Goal: Task Accomplishment & Management: Use online tool/utility

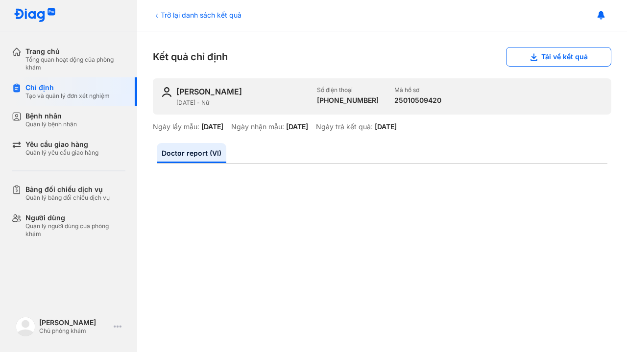
click at [45, 116] on div "Bệnh nhân" at bounding box center [50, 116] width 51 height 9
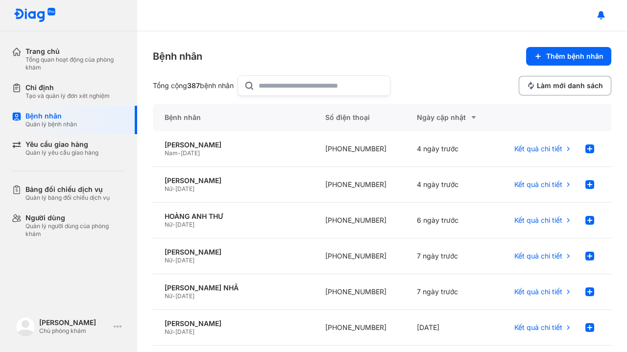
click at [286, 86] on input "text" at bounding box center [321, 86] width 125 height 20
type input "**"
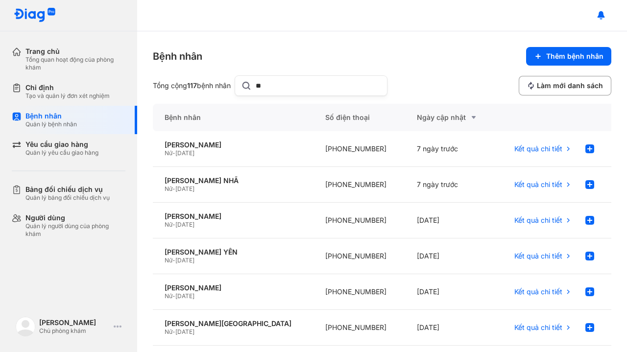
click at [60, 143] on div "Yêu cầu giao hàng" at bounding box center [61, 144] width 73 height 9
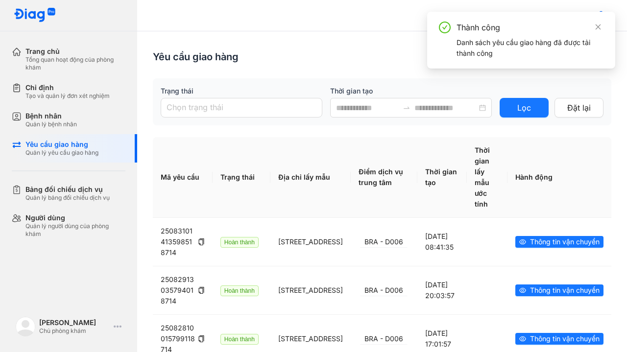
click at [598, 27] on icon "close" at bounding box center [598, 26] width 5 height 5
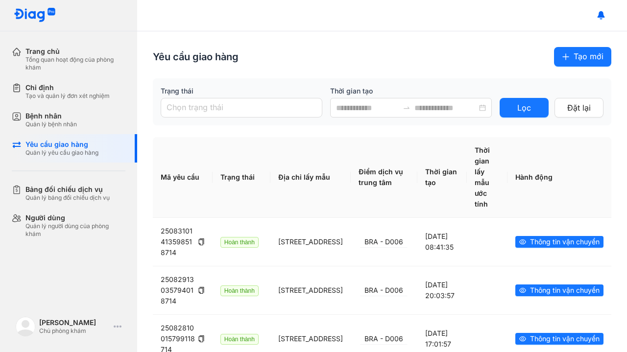
click at [592, 56] on span "Tạo mới" at bounding box center [589, 56] width 30 height 12
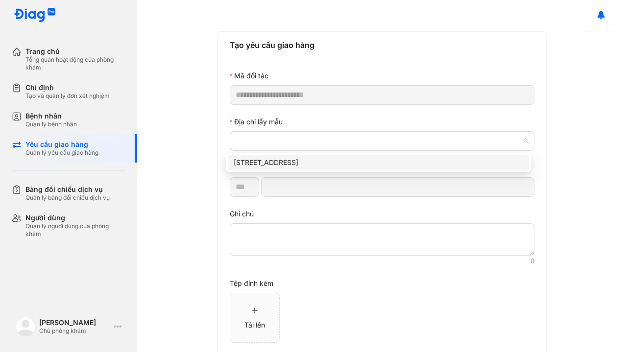
click at [323, 148] on span at bounding box center [382, 141] width 293 height 19
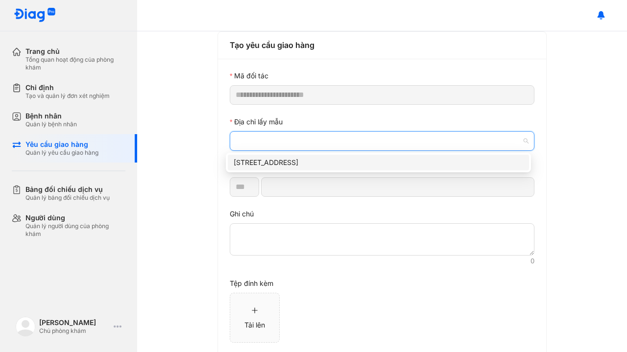
click at [317, 166] on div "8 Số 21, Tân Quy, Quận 7, Thành phố Hồ Chí Minh" at bounding box center [379, 162] width 290 height 11
type input "*********"
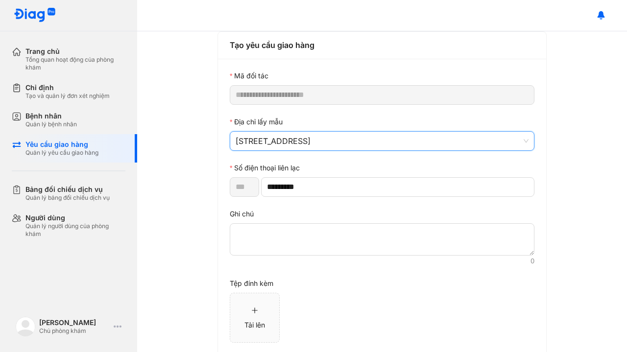
scroll to position [50, 0]
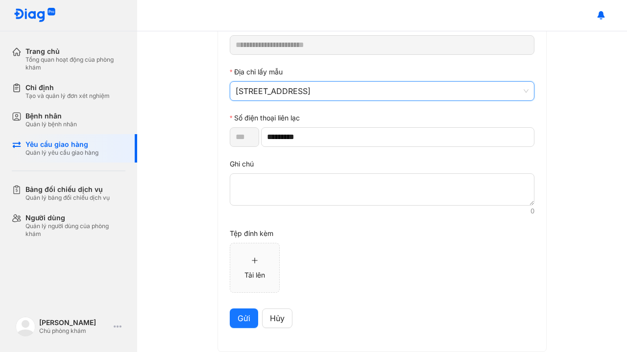
click at [245, 323] on span "Gửi" at bounding box center [244, 319] width 13 height 12
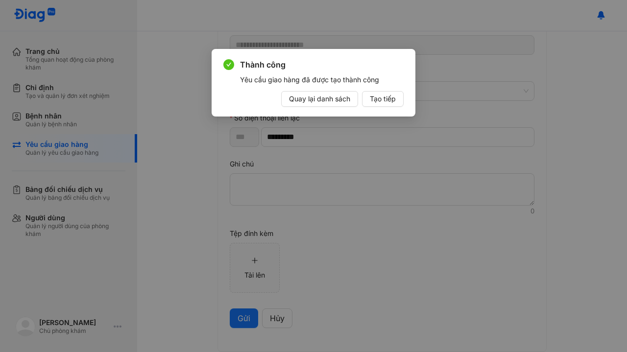
click at [326, 98] on span "Quay lại danh sách" at bounding box center [319, 99] width 61 height 11
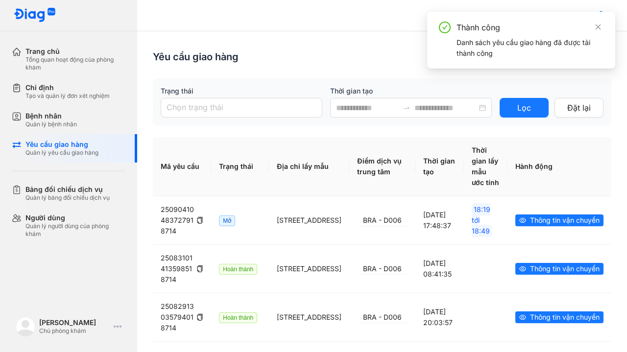
click at [598, 25] on icon "close" at bounding box center [598, 27] width 7 height 7
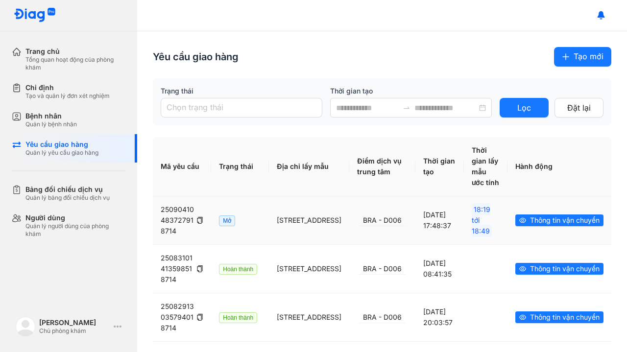
click at [530, 226] on span "Thông tin vận chuyển" at bounding box center [565, 220] width 70 height 11
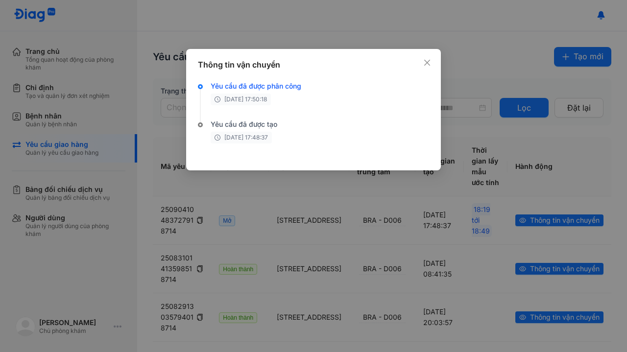
click at [425, 63] on icon "close" at bounding box center [427, 63] width 8 height 8
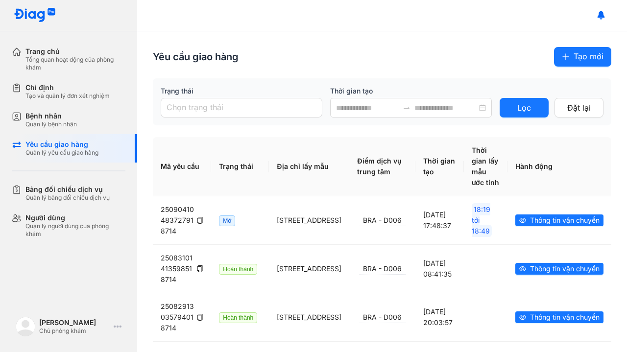
click at [425, 63] on div "Yêu cầu giao hàng Tạo mới" at bounding box center [382, 57] width 459 height 20
